Goal: Task Accomplishment & Management: Manage account settings

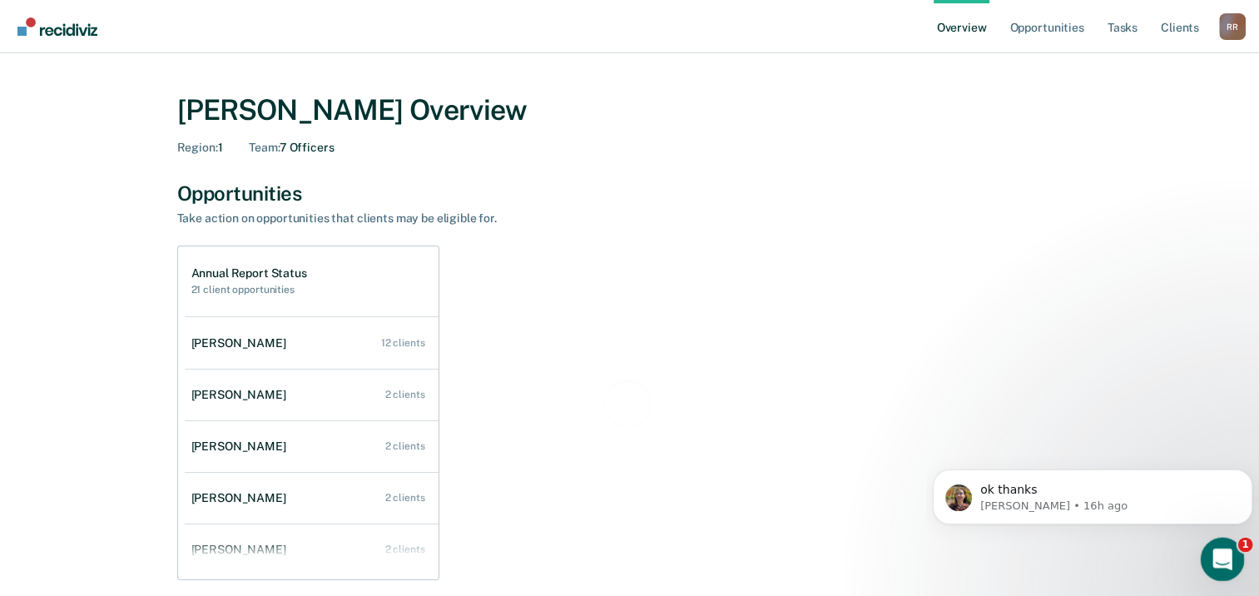
click at [1219, 550] on icon "Open Intercom Messenger" at bounding box center [1220, 556] width 12 height 13
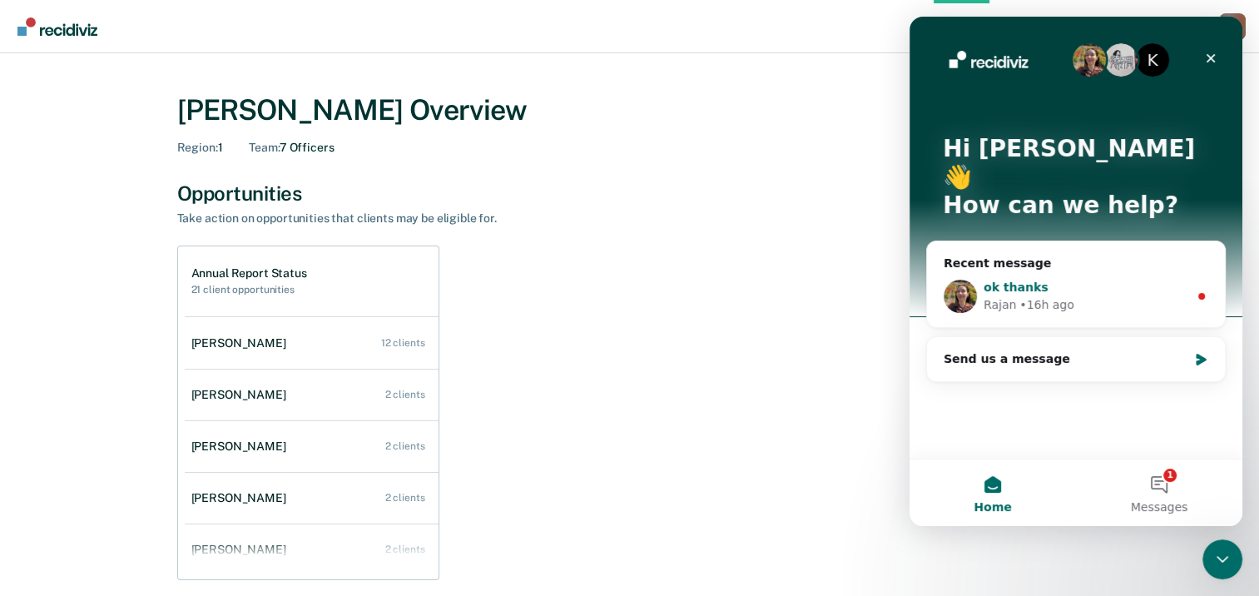
click at [1140, 296] on div "[PERSON_NAME] • 16h ago" at bounding box center [1086, 304] width 205 height 17
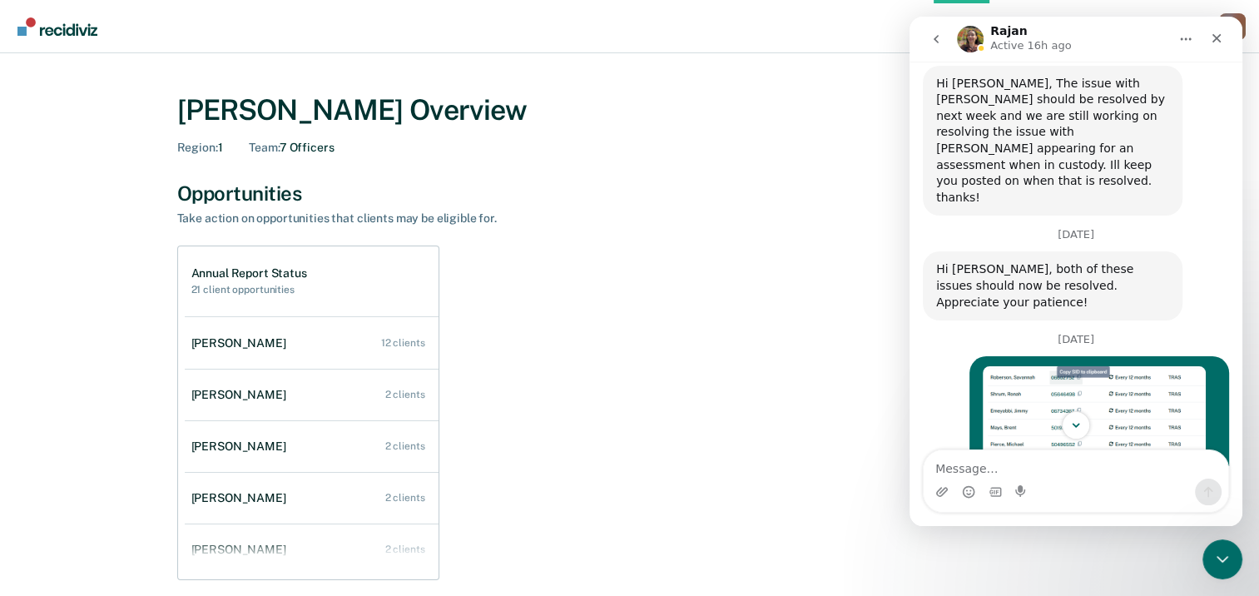
scroll to position [1058, 0]
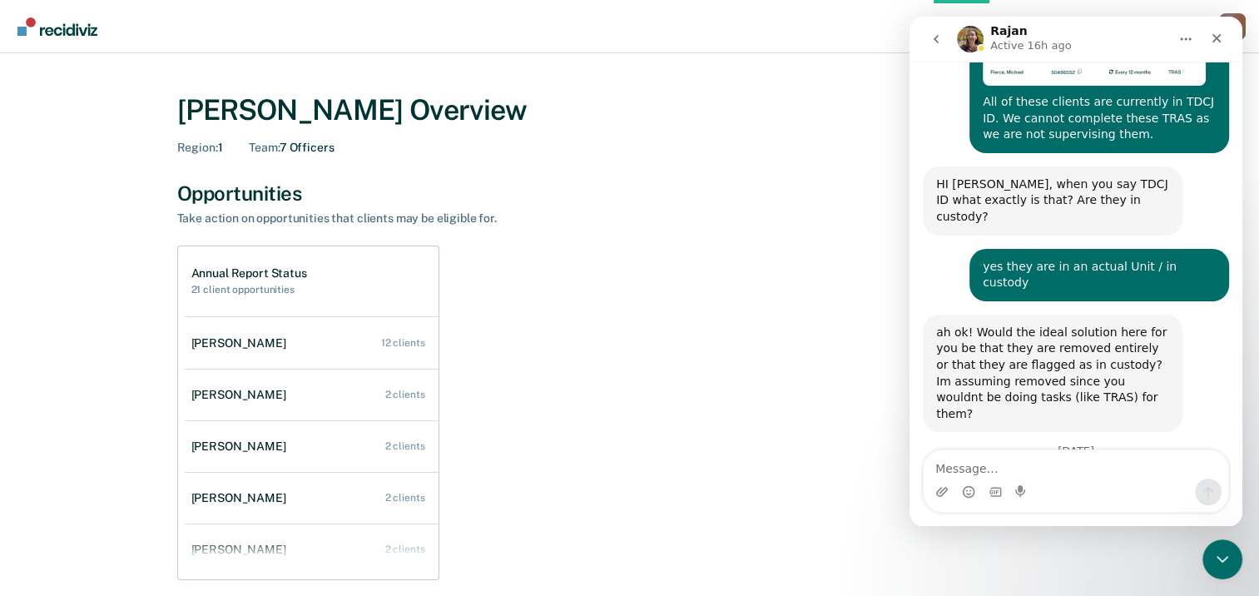
click at [758, 344] on div "Annual Report Status 21 client opportunities [PERSON_NAME] 12 clients [PERSON_N…" at bounding box center [630, 413] width 906 height 335
click at [1220, 40] on icon "Close" at bounding box center [1216, 38] width 13 height 13
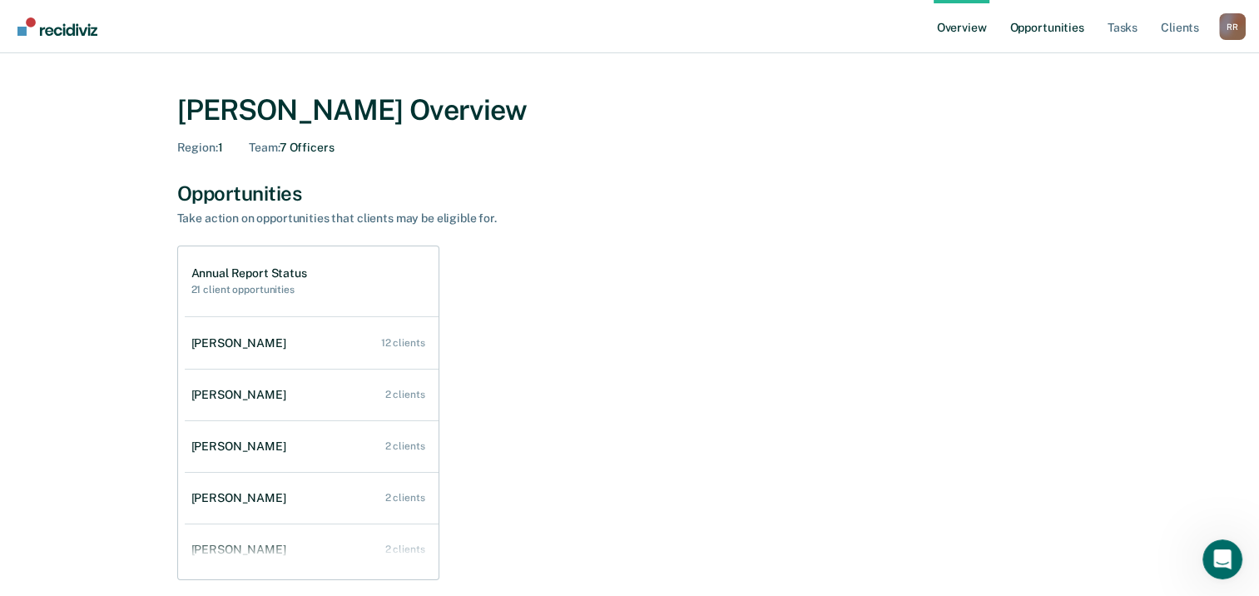
click at [1048, 26] on link "Opportunities" at bounding box center [1046, 26] width 81 height 53
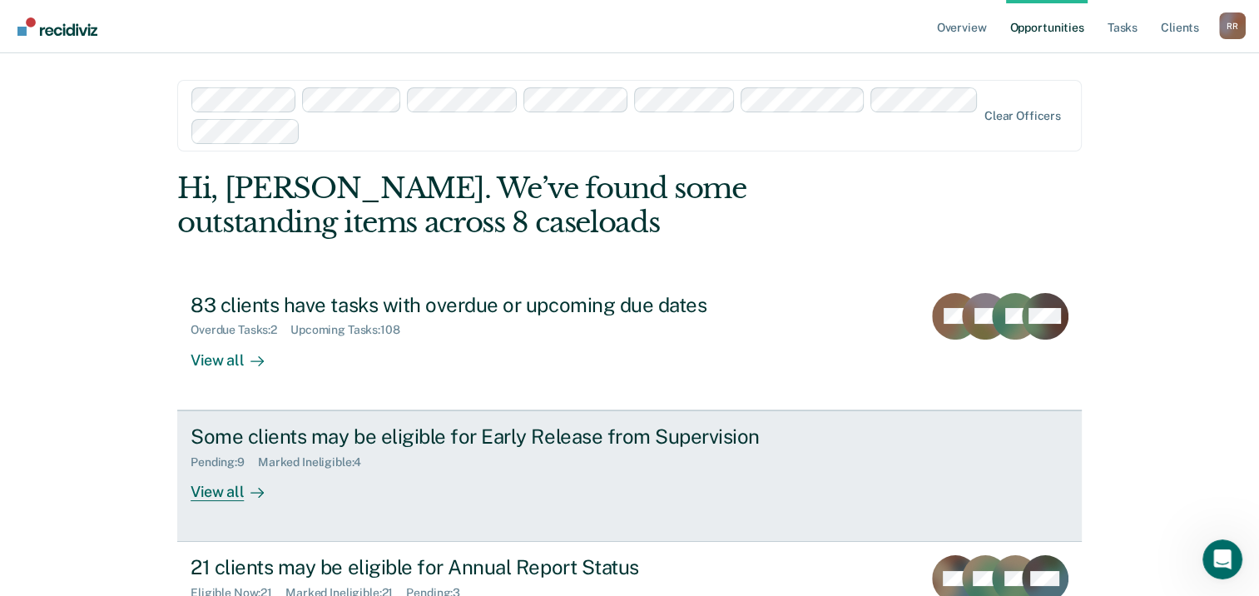
click at [244, 464] on div "Pending : 9" at bounding box center [224, 462] width 67 height 14
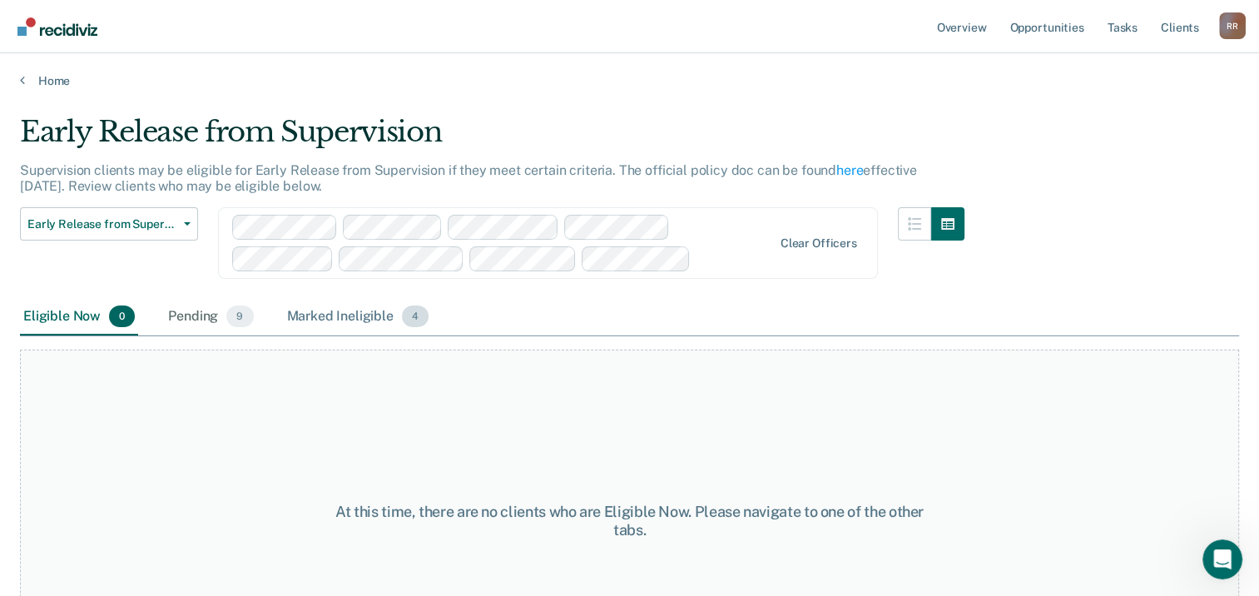
click at [349, 319] on div "Marked Ineligible 4" at bounding box center [358, 317] width 149 height 37
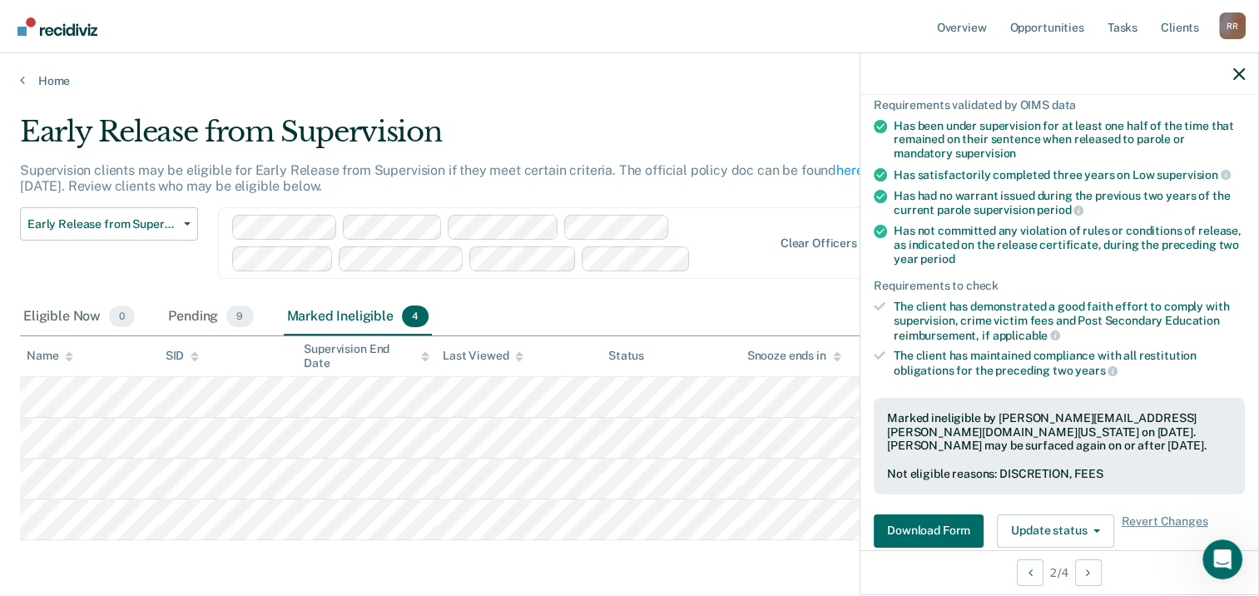
scroll to position [166, 0]
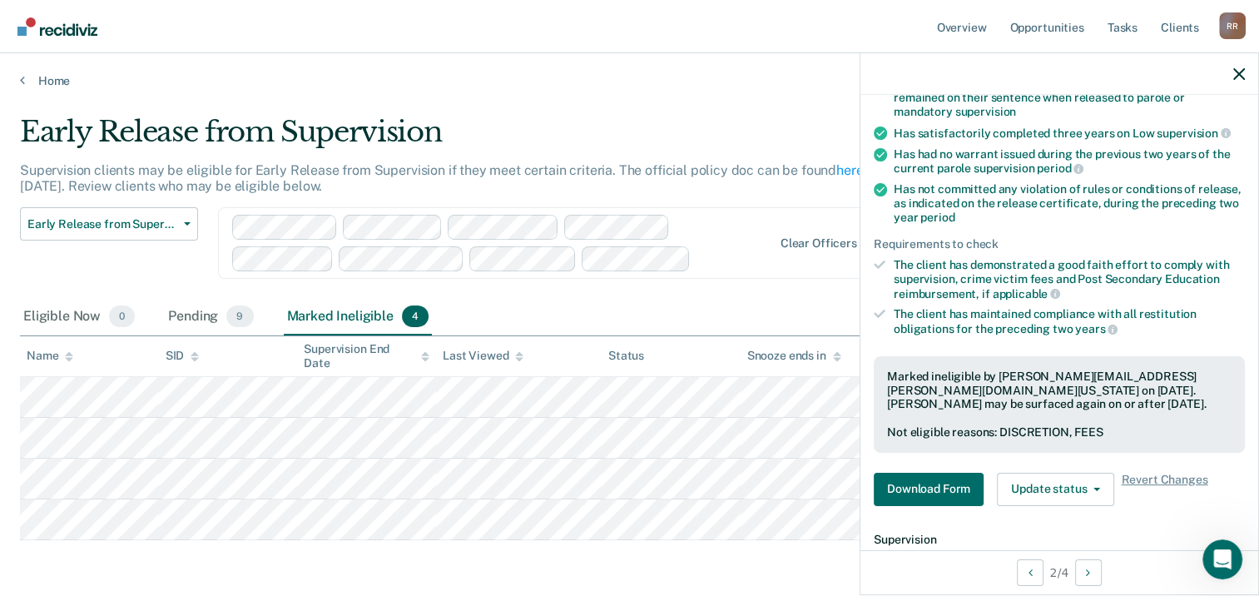
click at [494, 559] on div "Early Release from Supervision Supervision clients may be eligible for Early Re…" at bounding box center [629, 352] width 1219 height 474
click at [1235, 67] on button "button" at bounding box center [1240, 74] width 12 height 14
